Goal: Check status: Check status

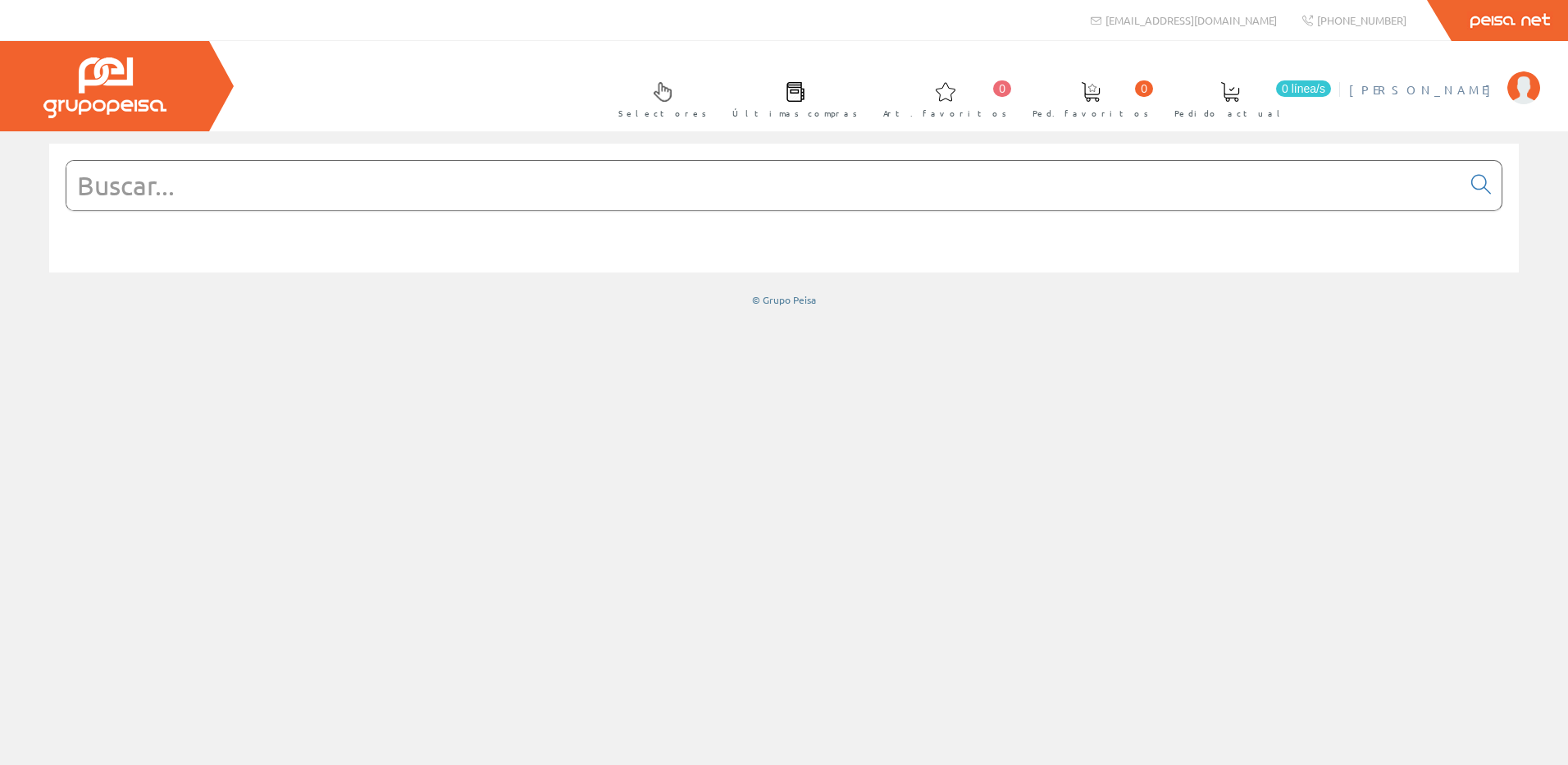
click at [1485, 87] on span "[PERSON_NAME]" at bounding box center [1424, 90] width 150 height 16
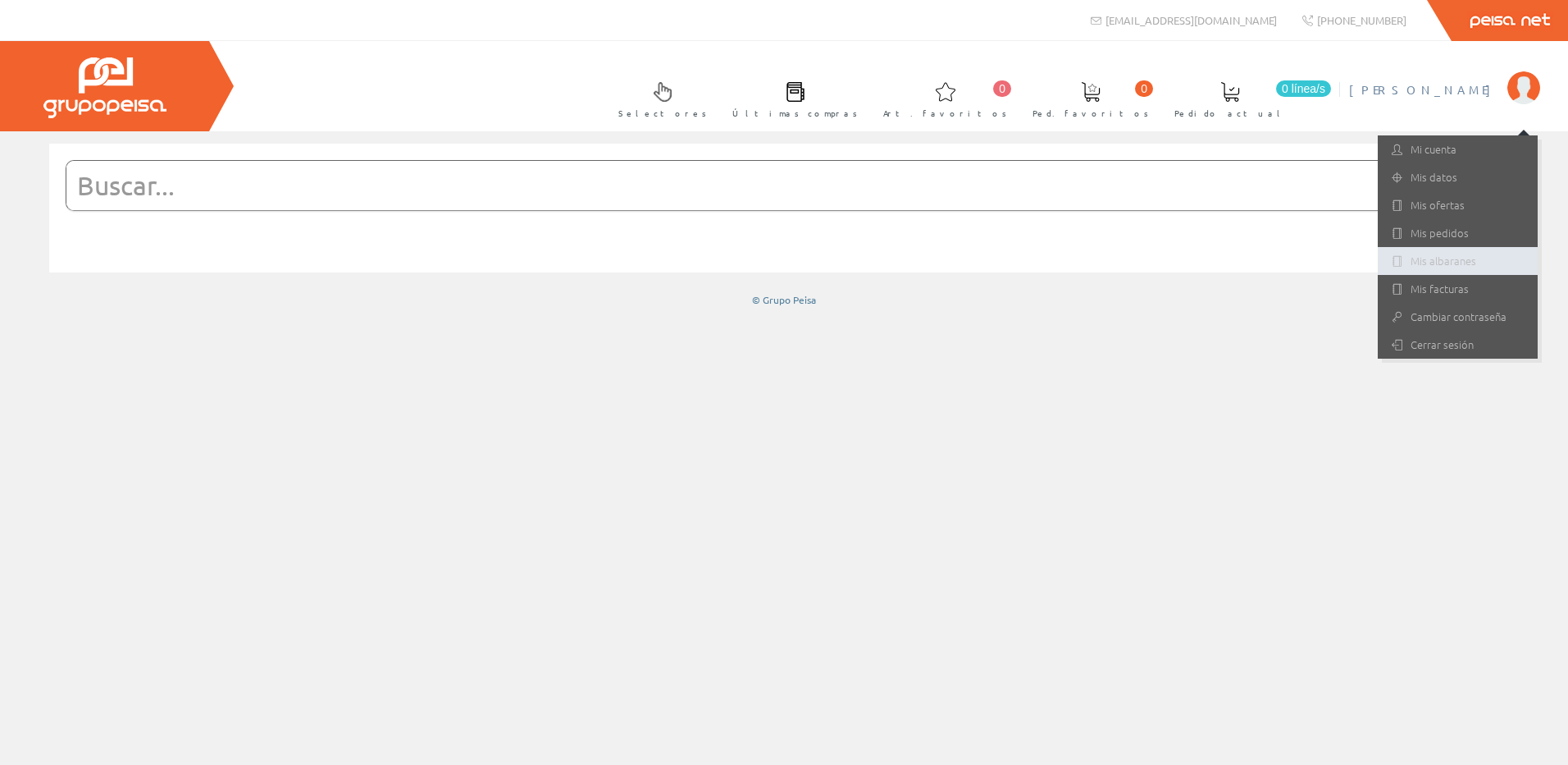
click at [1445, 264] on link "Mis albaranes" at bounding box center [1457, 260] width 160 height 28
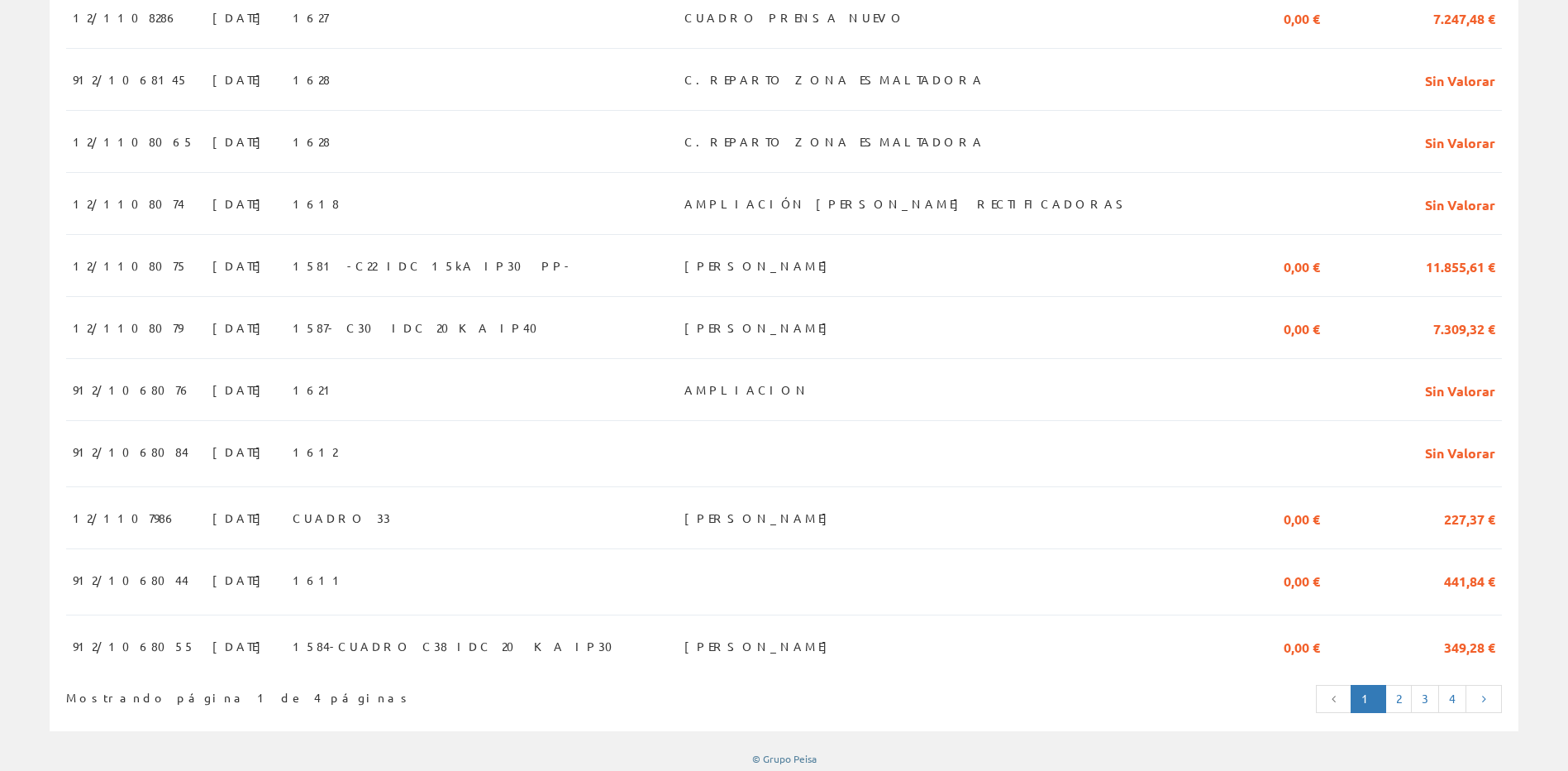
scroll to position [1336, 0]
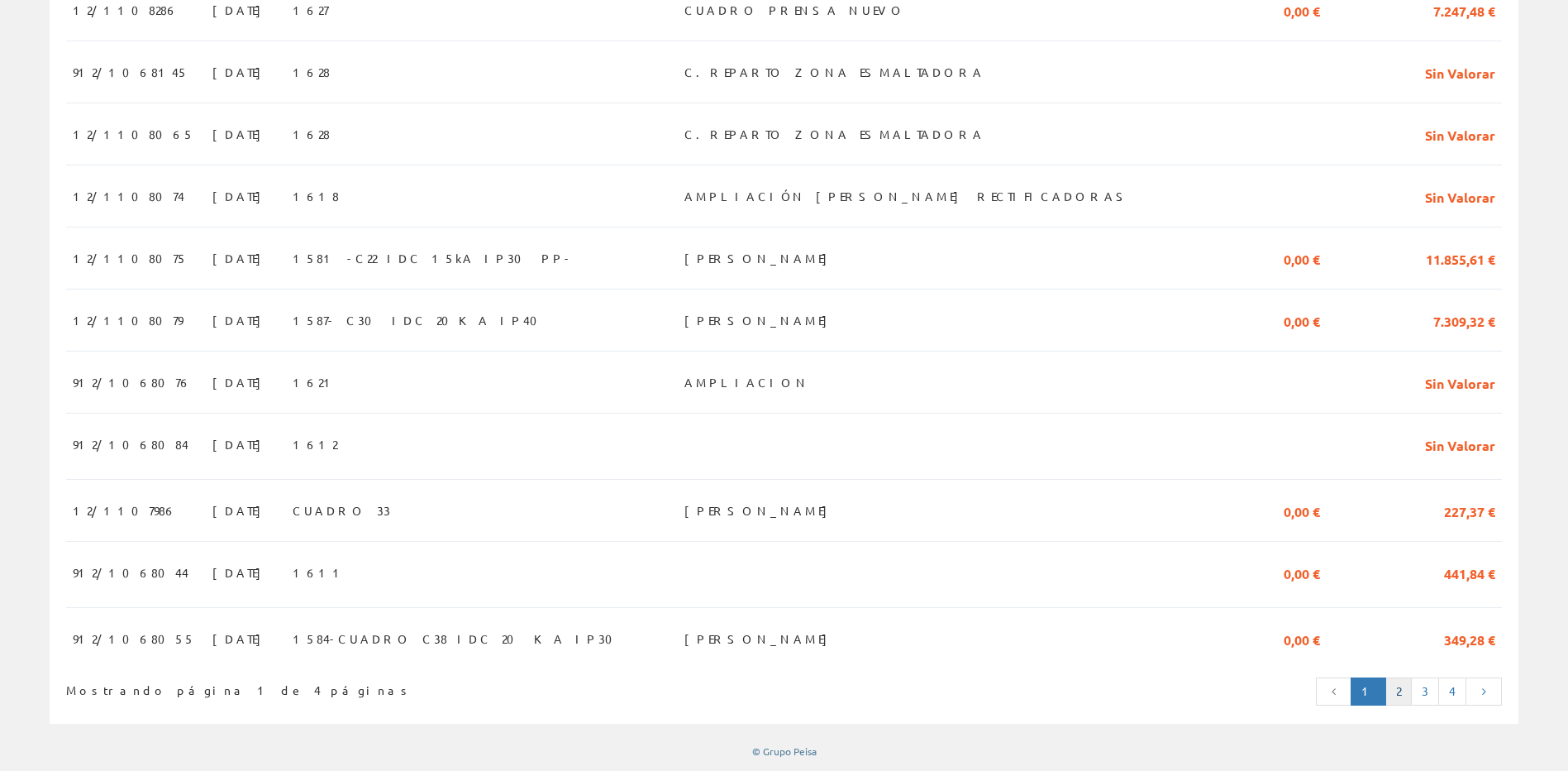
click at [1403, 685] on link "2" at bounding box center [1399, 691] width 26 height 28
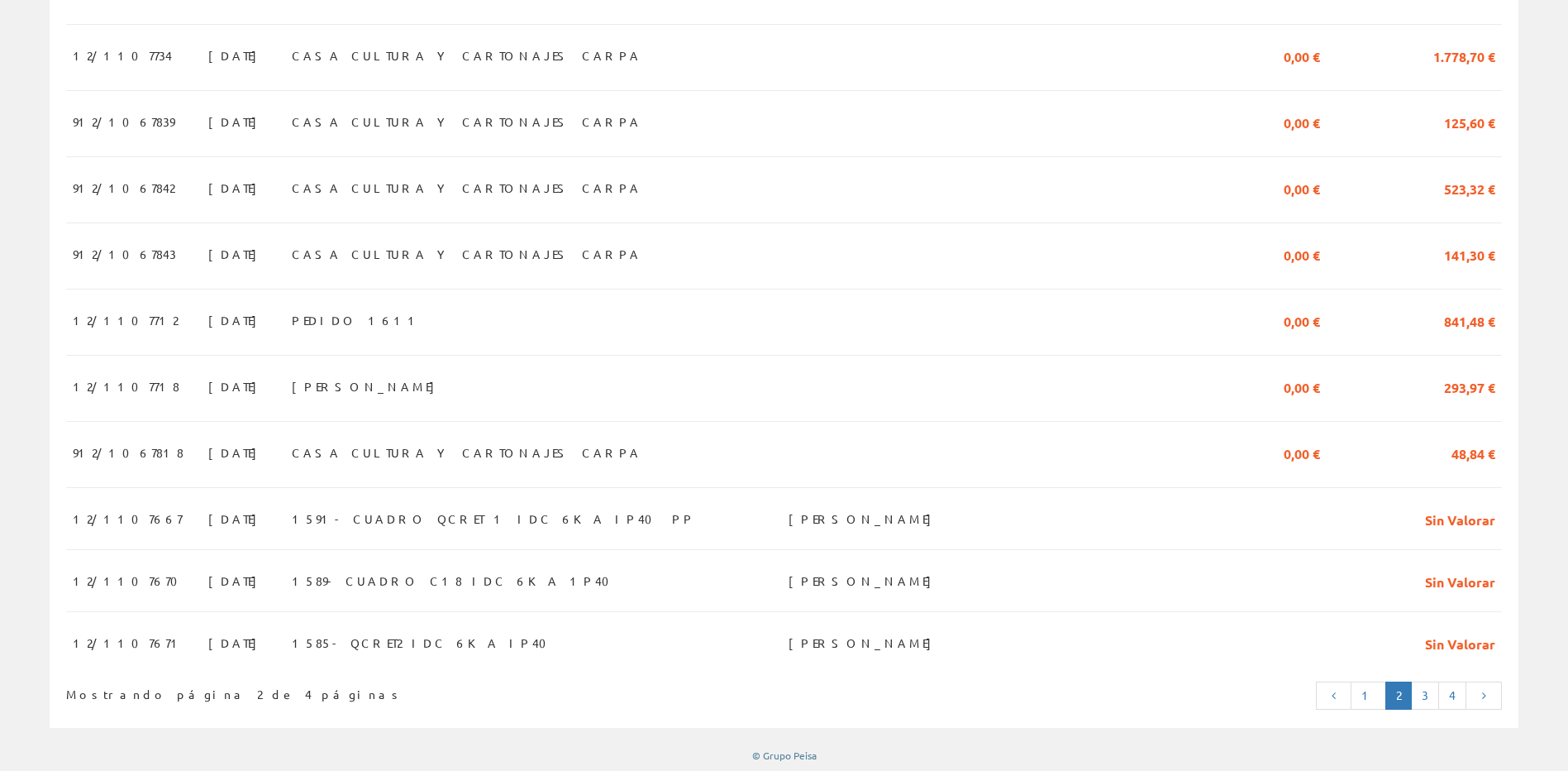
scroll to position [1366, 0]
click at [1425, 691] on link "3" at bounding box center [1425, 691] width 28 height 28
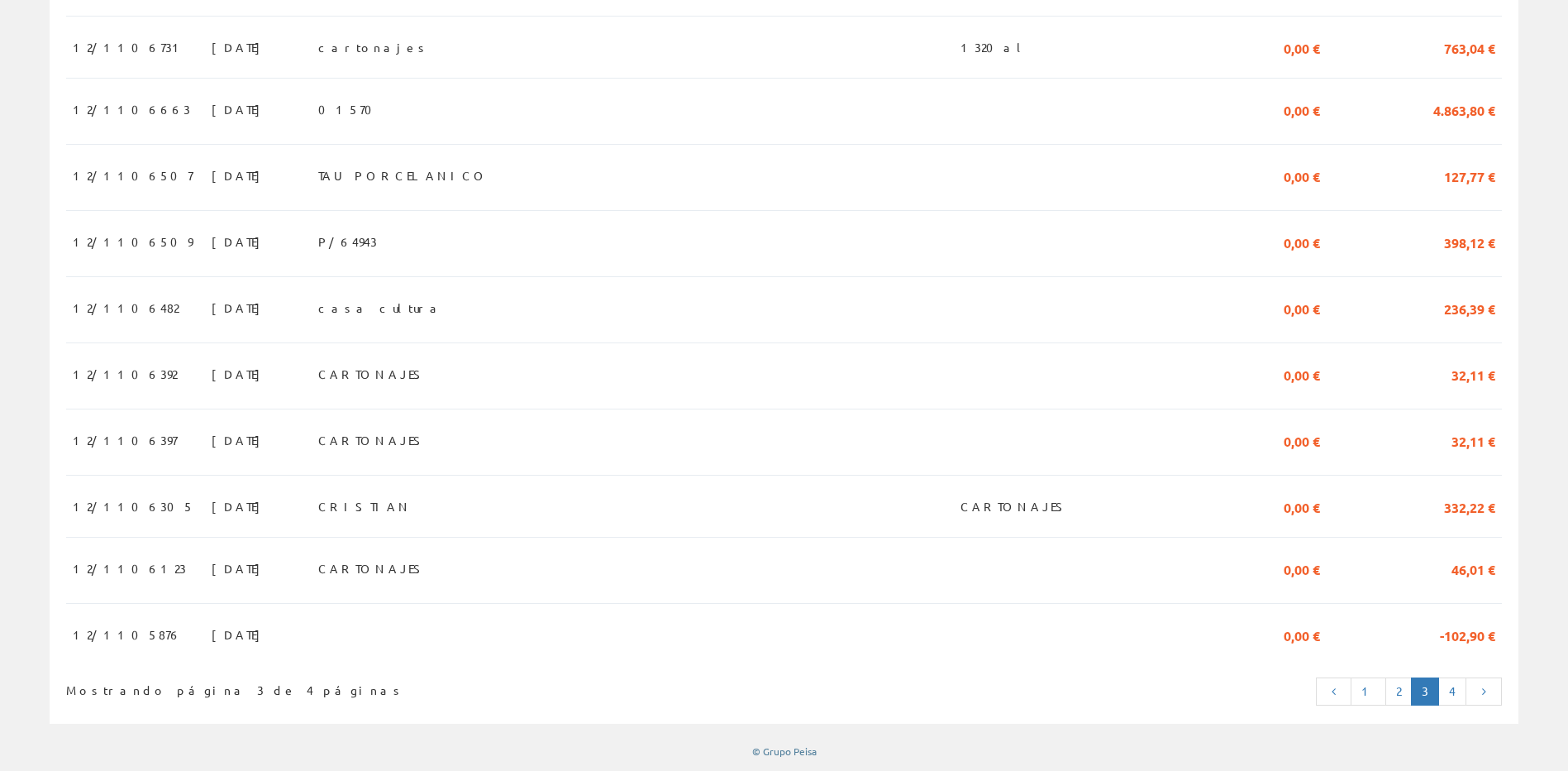
scroll to position [1396, 0]
click at [1485, 692] on icon at bounding box center [1484, 691] width 15 height 12
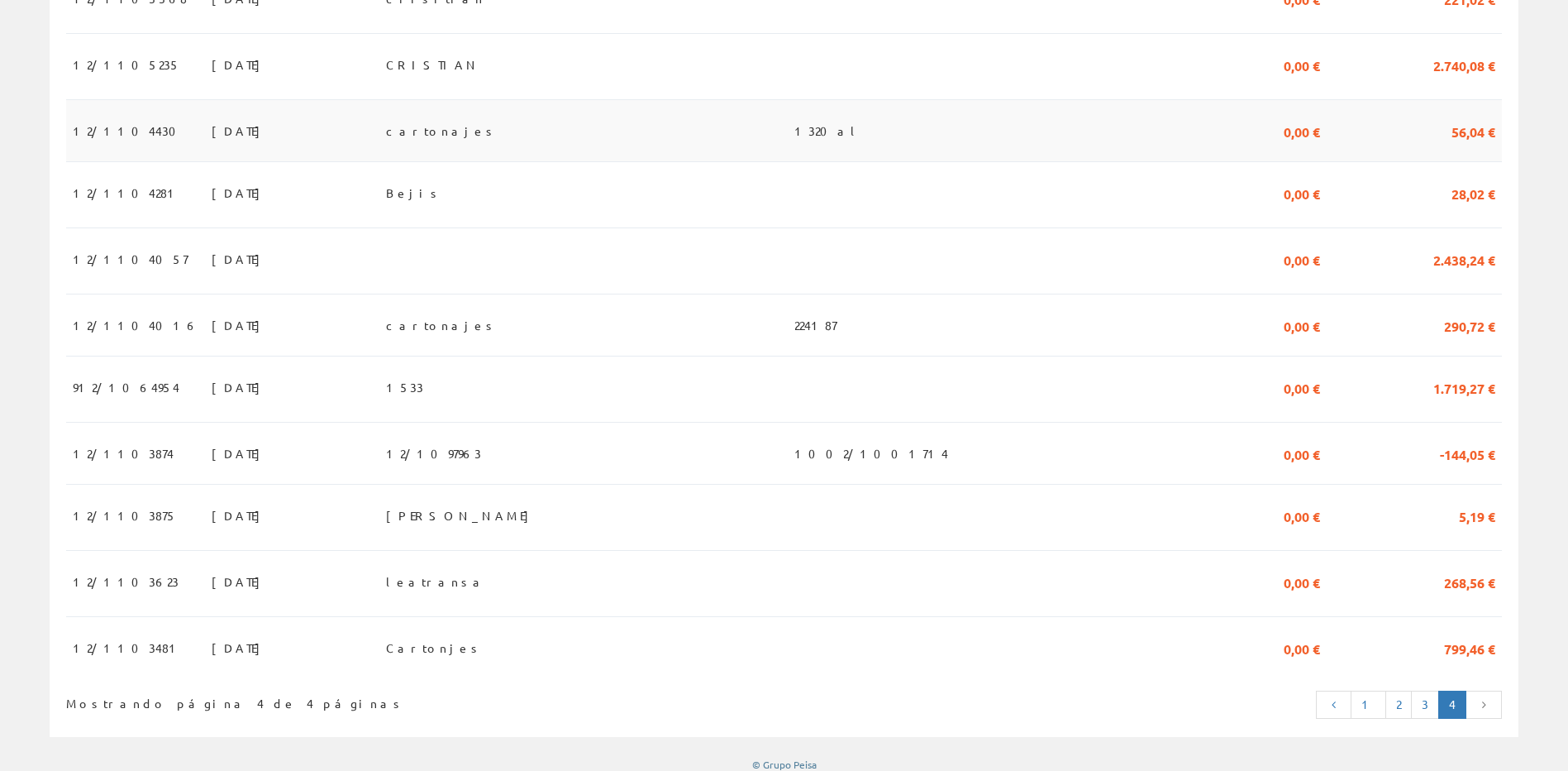
scroll to position [473, 0]
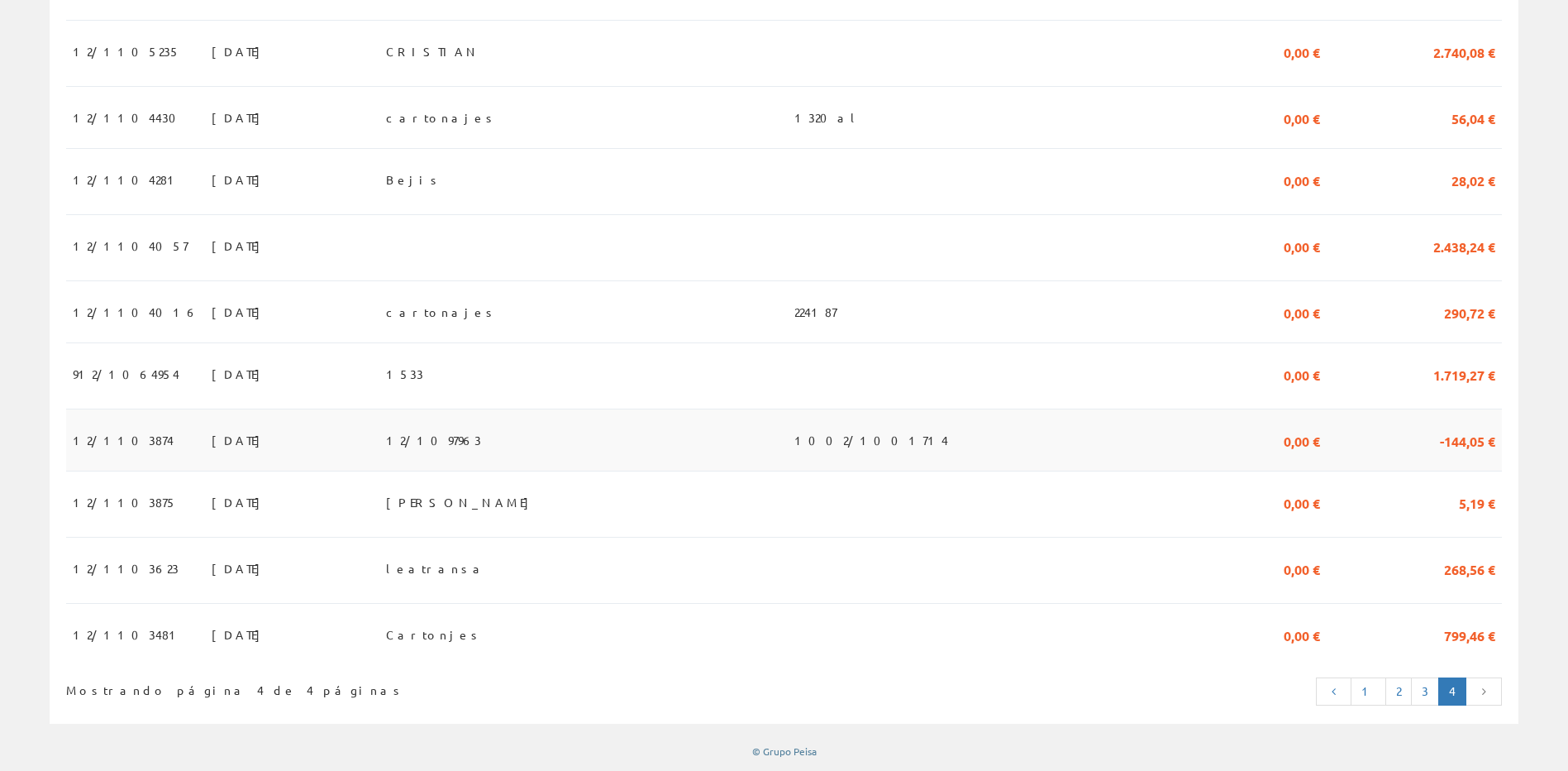
click at [1384, 438] on td "-144,05 €" at bounding box center [1414, 440] width 175 height 62
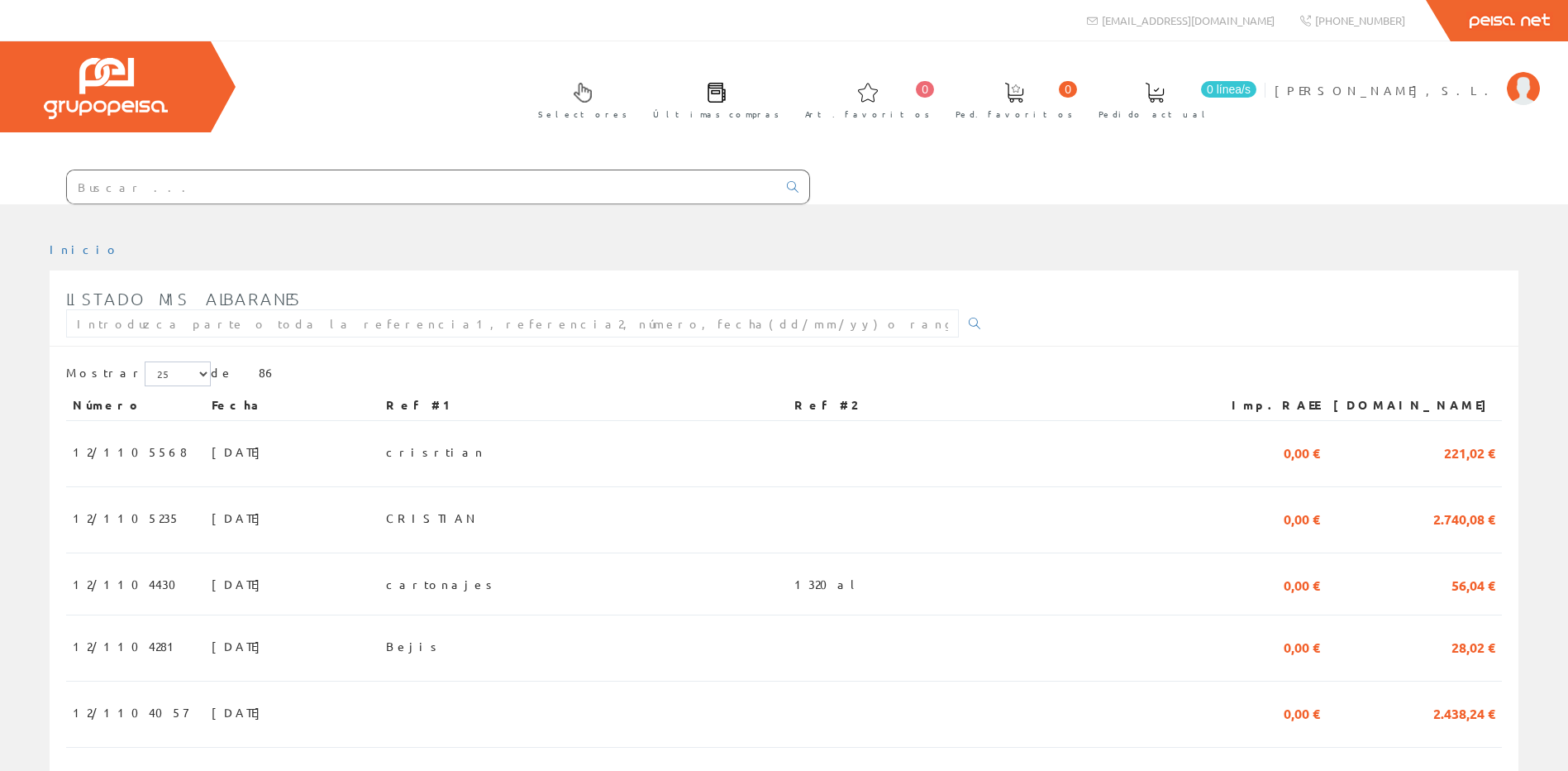
click at [168, 198] on input "text" at bounding box center [422, 187] width 710 height 33
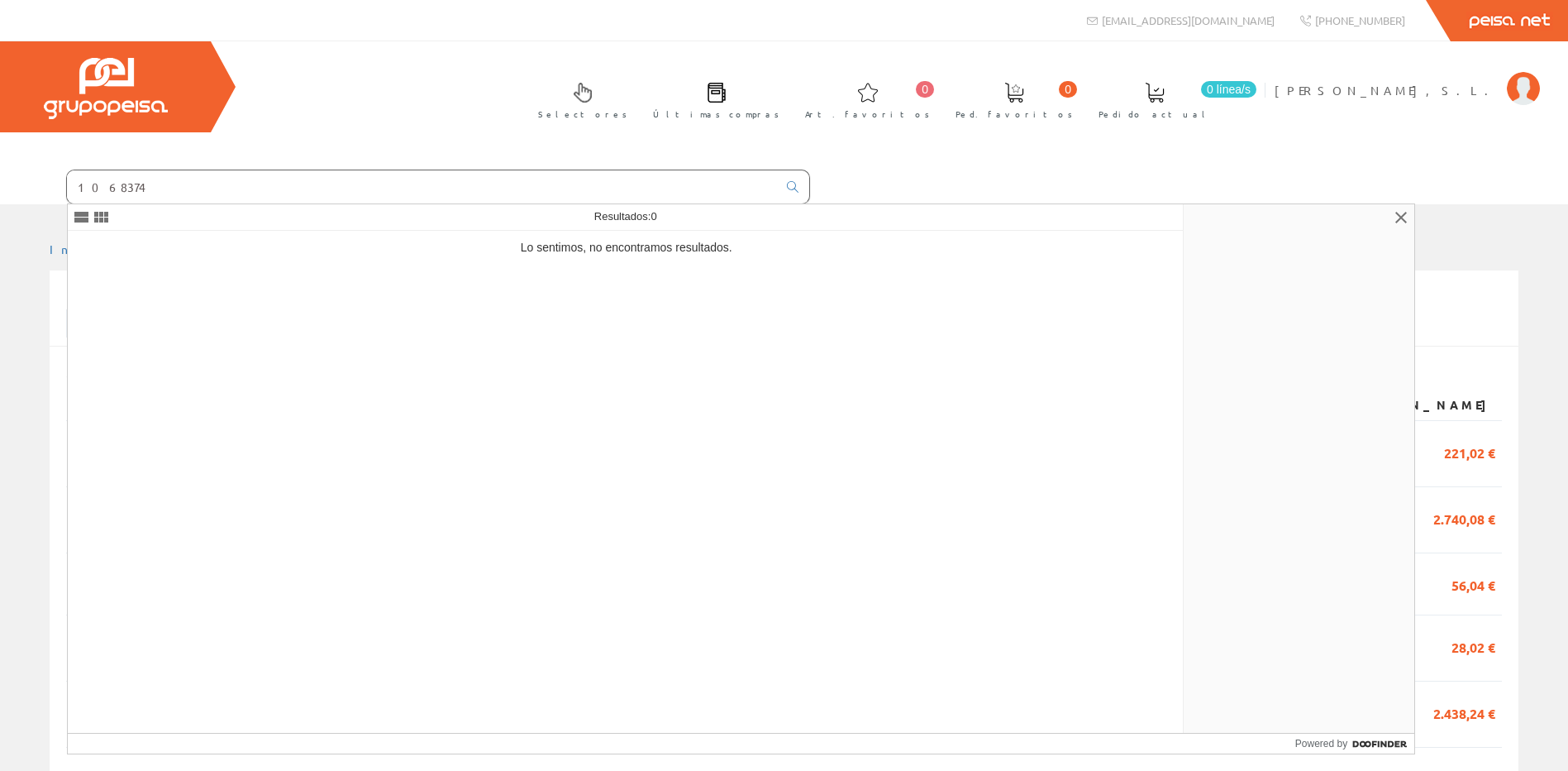
type input "1068374"
click at [1037, 167] on div "Selectores Últimas compras 0 0" at bounding box center [784, 122] width 1568 height 163
click at [1394, 223] on link at bounding box center [1401, 218] width 20 height 20
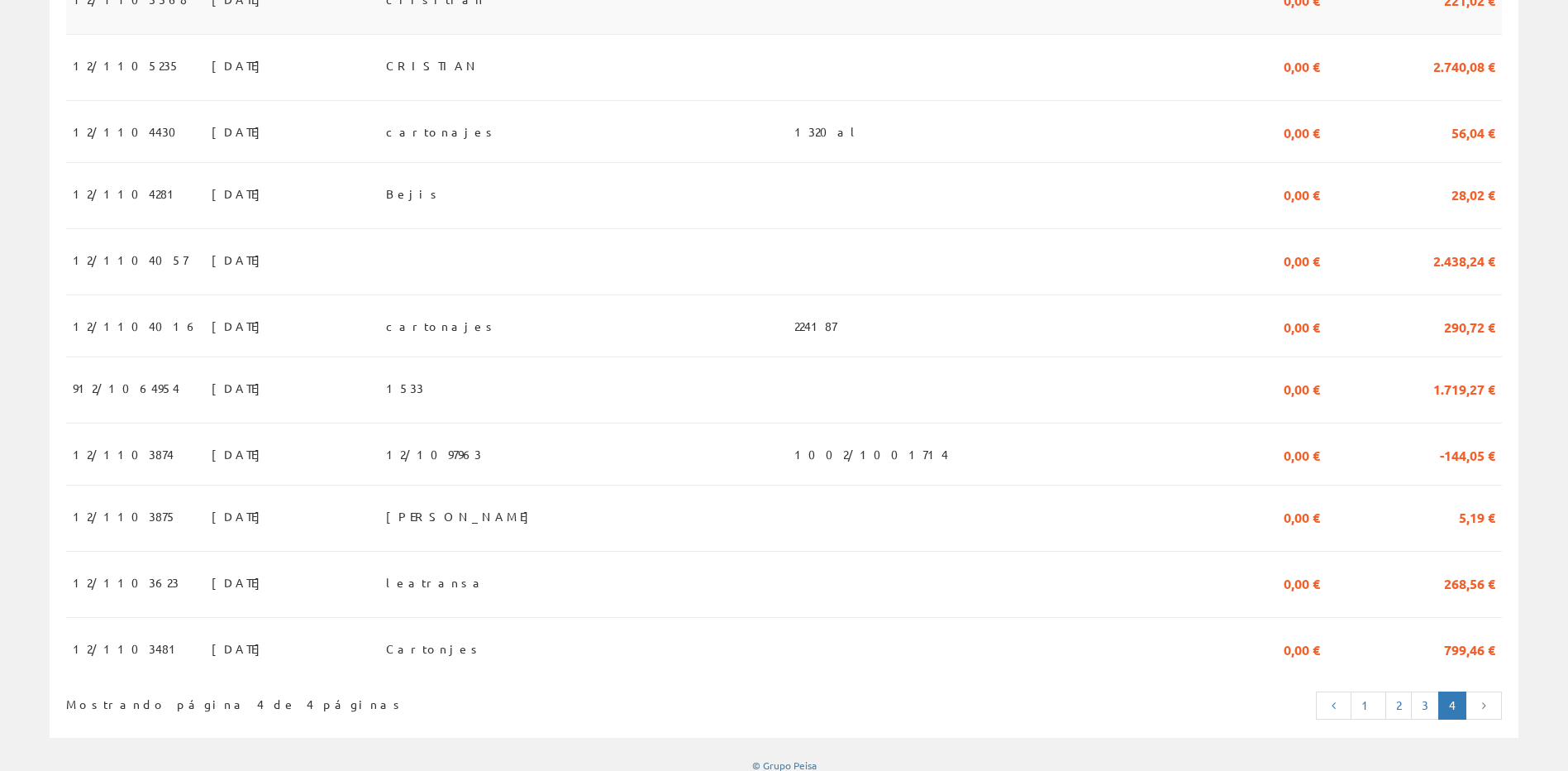
scroll to position [473, 0]
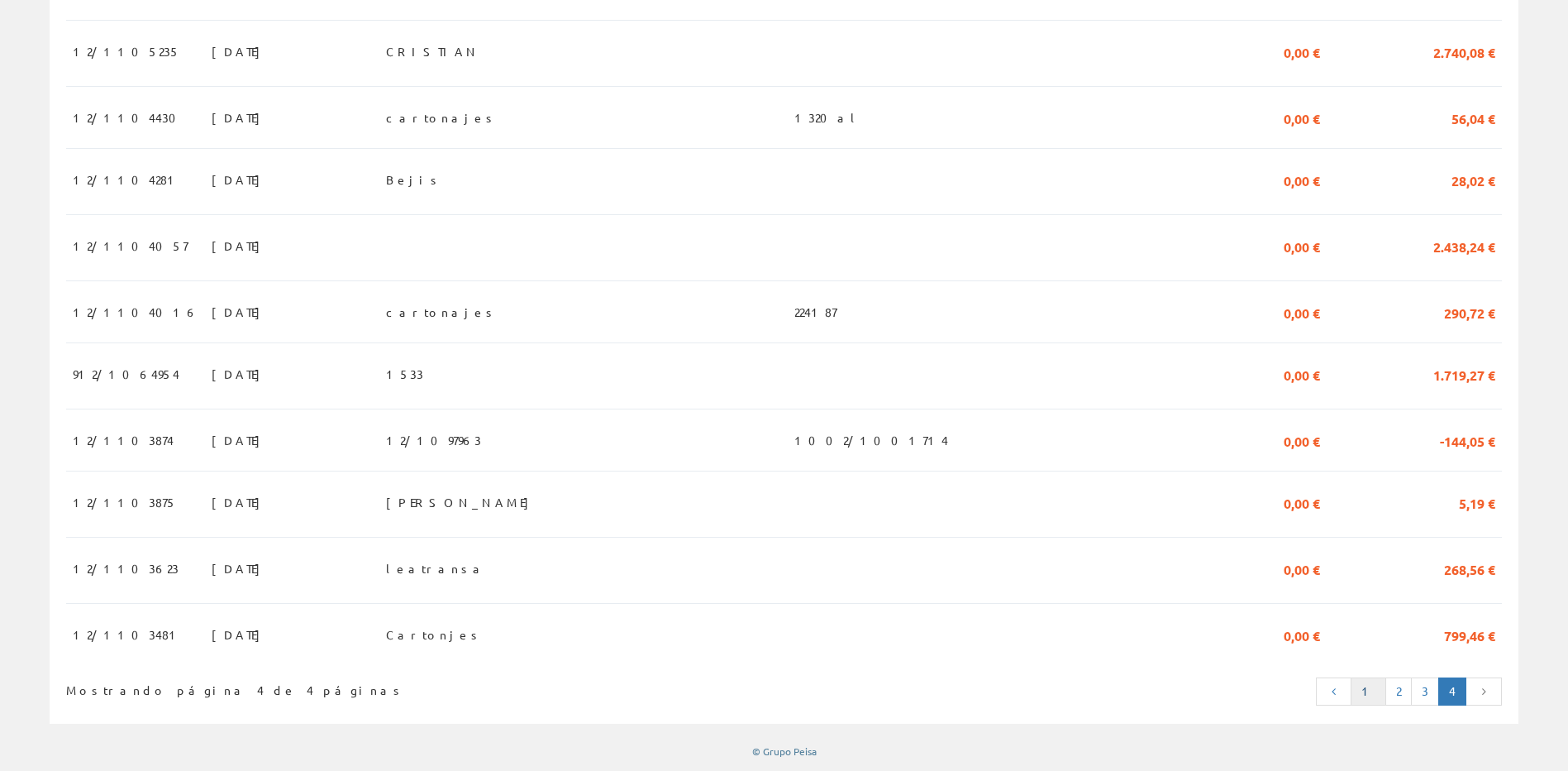
click at [1368, 689] on link "1" at bounding box center [1368, 691] width 36 height 28
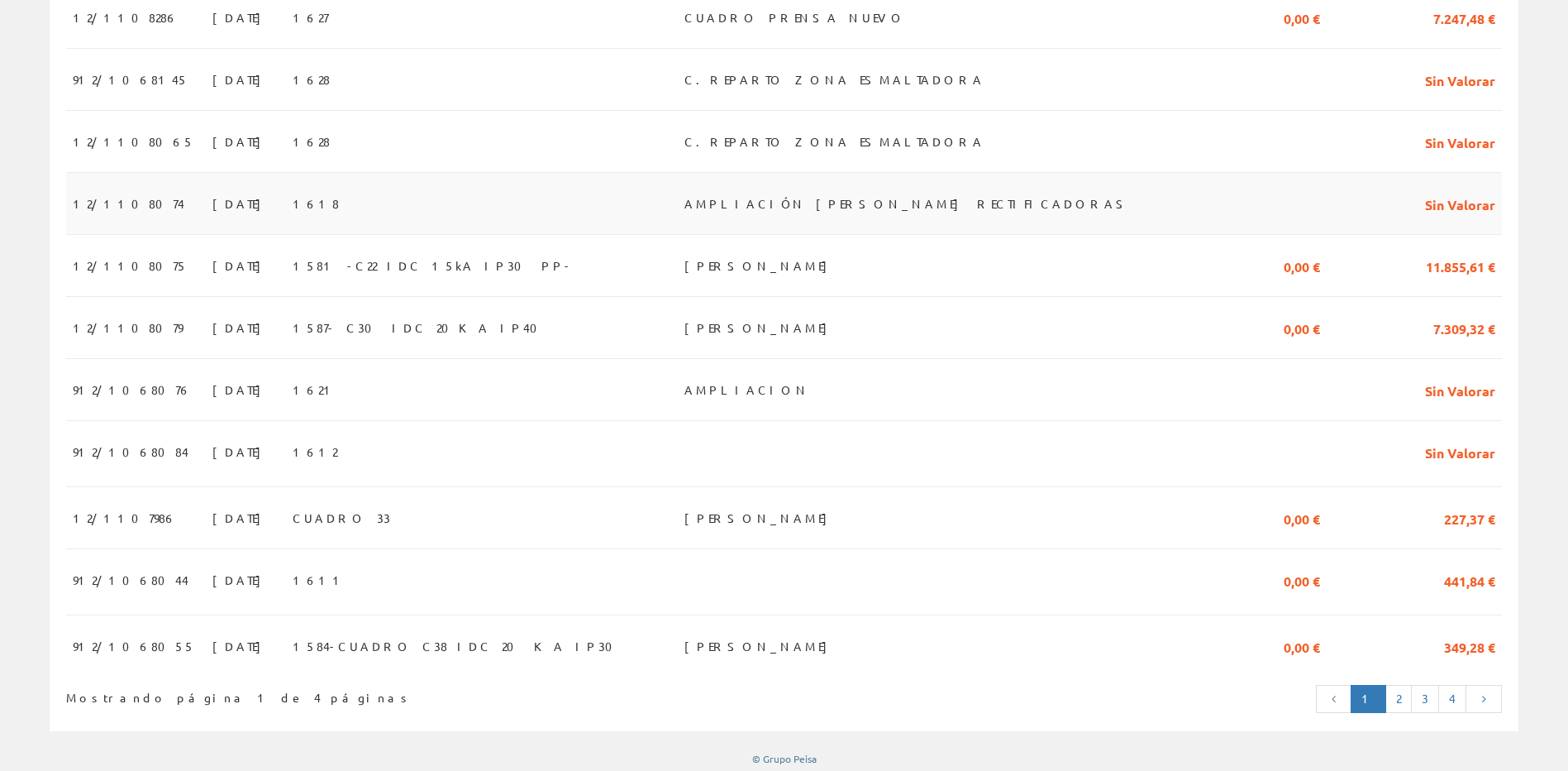
scroll to position [1336, 0]
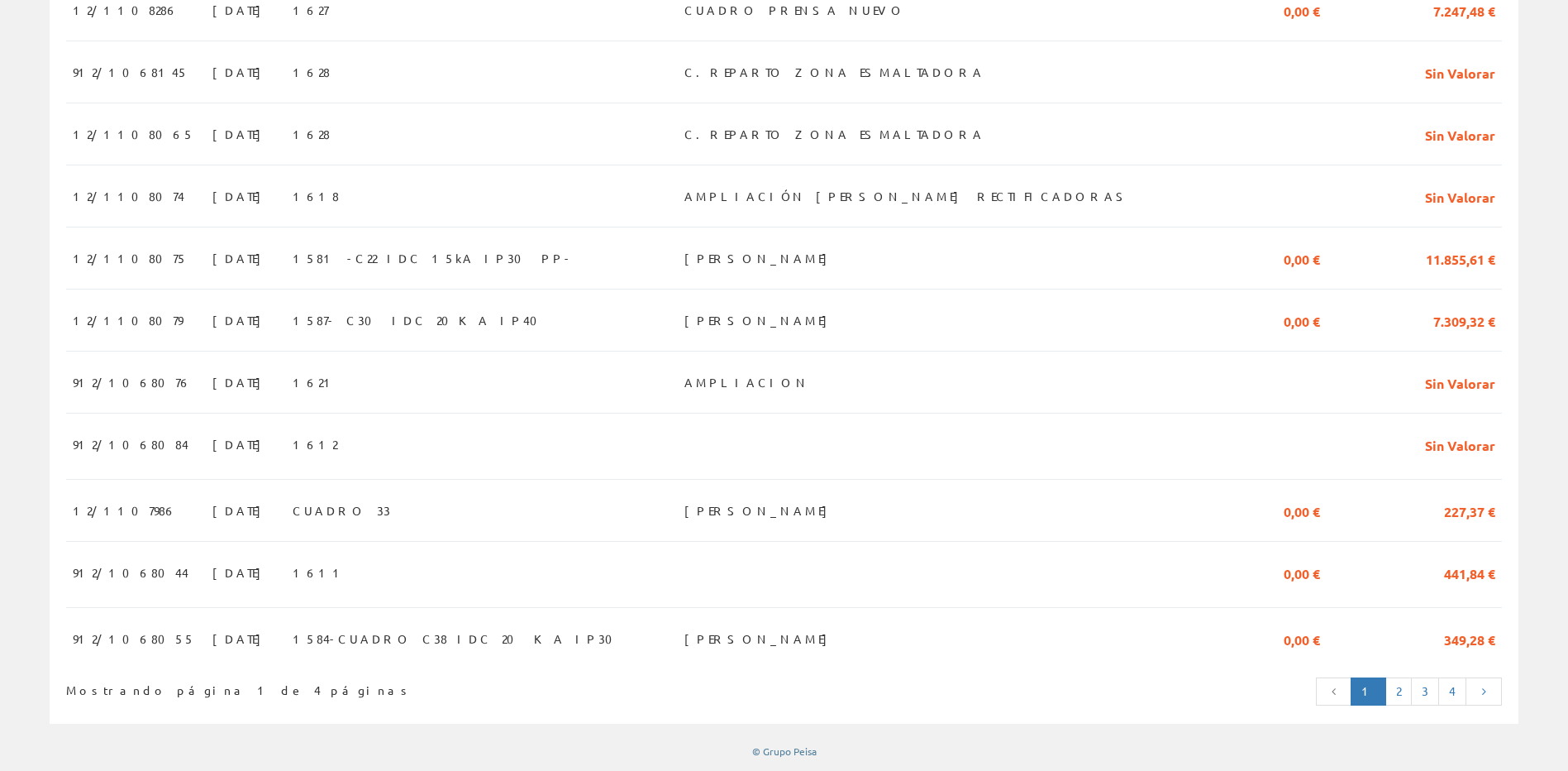
drag, startPoint x: 1398, startPoint y: 707, endPoint x: 1394, endPoint y: 693, distance: 14.6
click at [1398, 707] on div "1 2 3 4" at bounding box center [1088, 693] width 827 height 36
click at [1396, 693] on link "2" at bounding box center [1399, 691] width 26 height 28
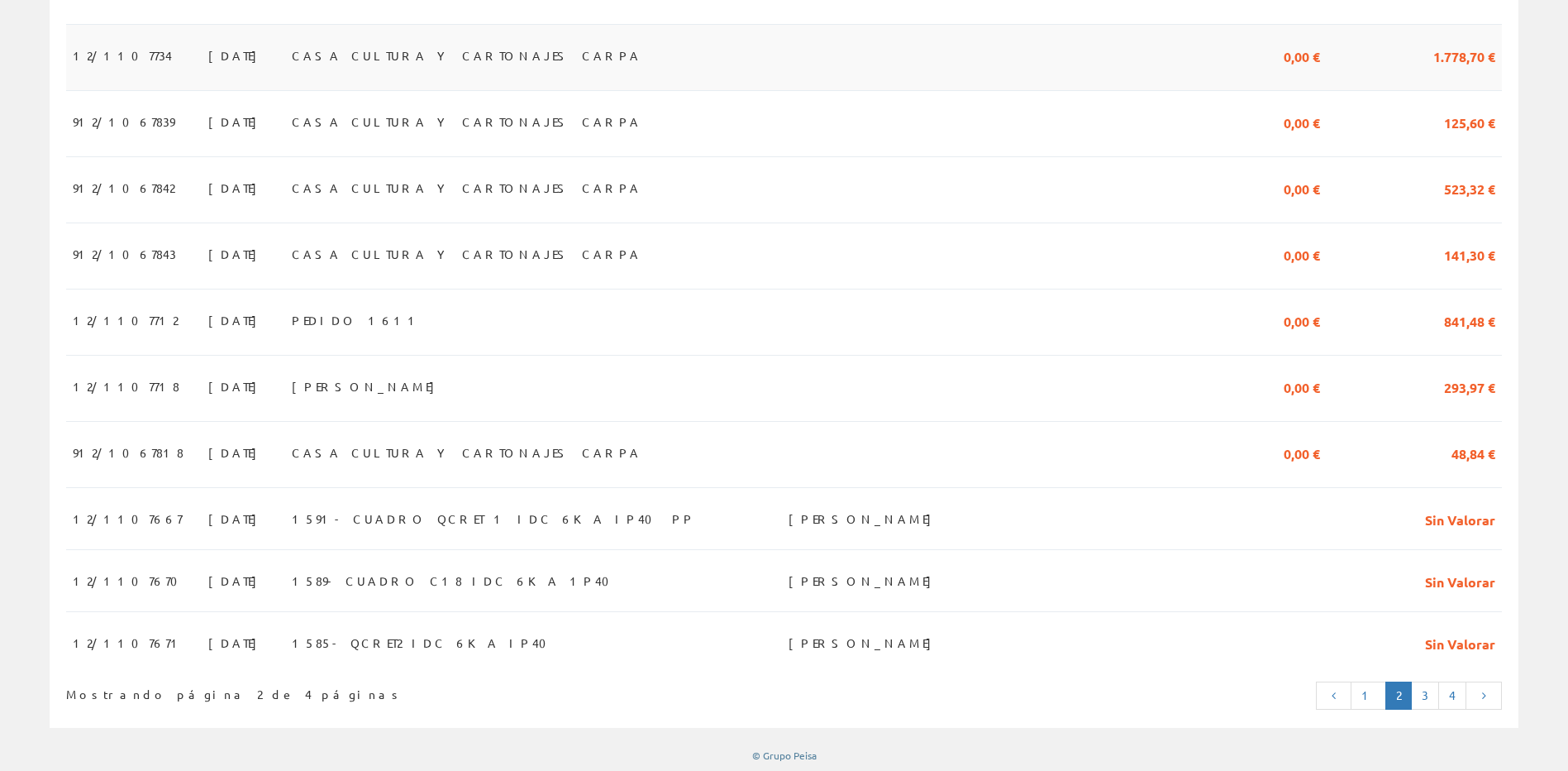
scroll to position [1366, 0]
click at [1370, 693] on link "1" at bounding box center [1368, 691] width 36 height 28
